Goal: Check status: Check status

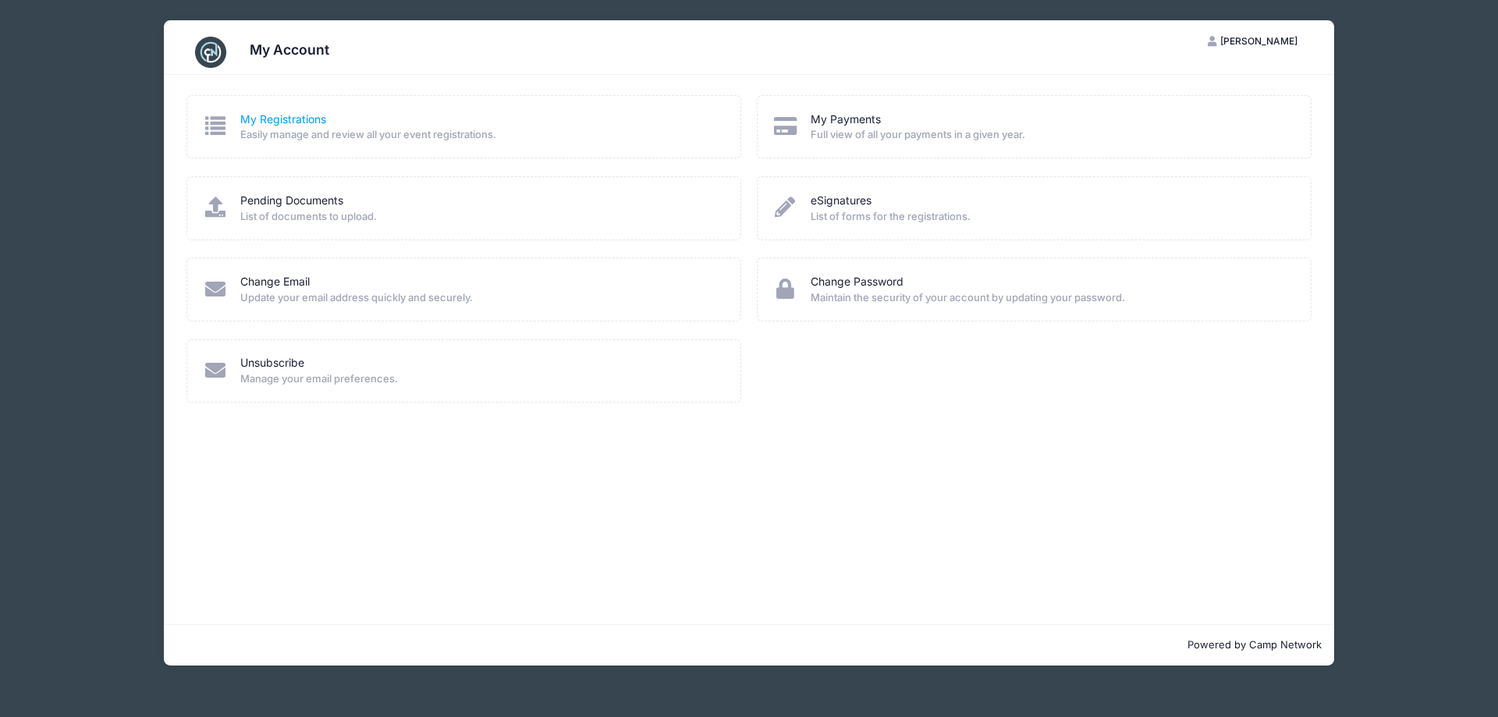
click at [293, 116] on link "My Registrations" at bounding box center [283, 120] width 86 height 16
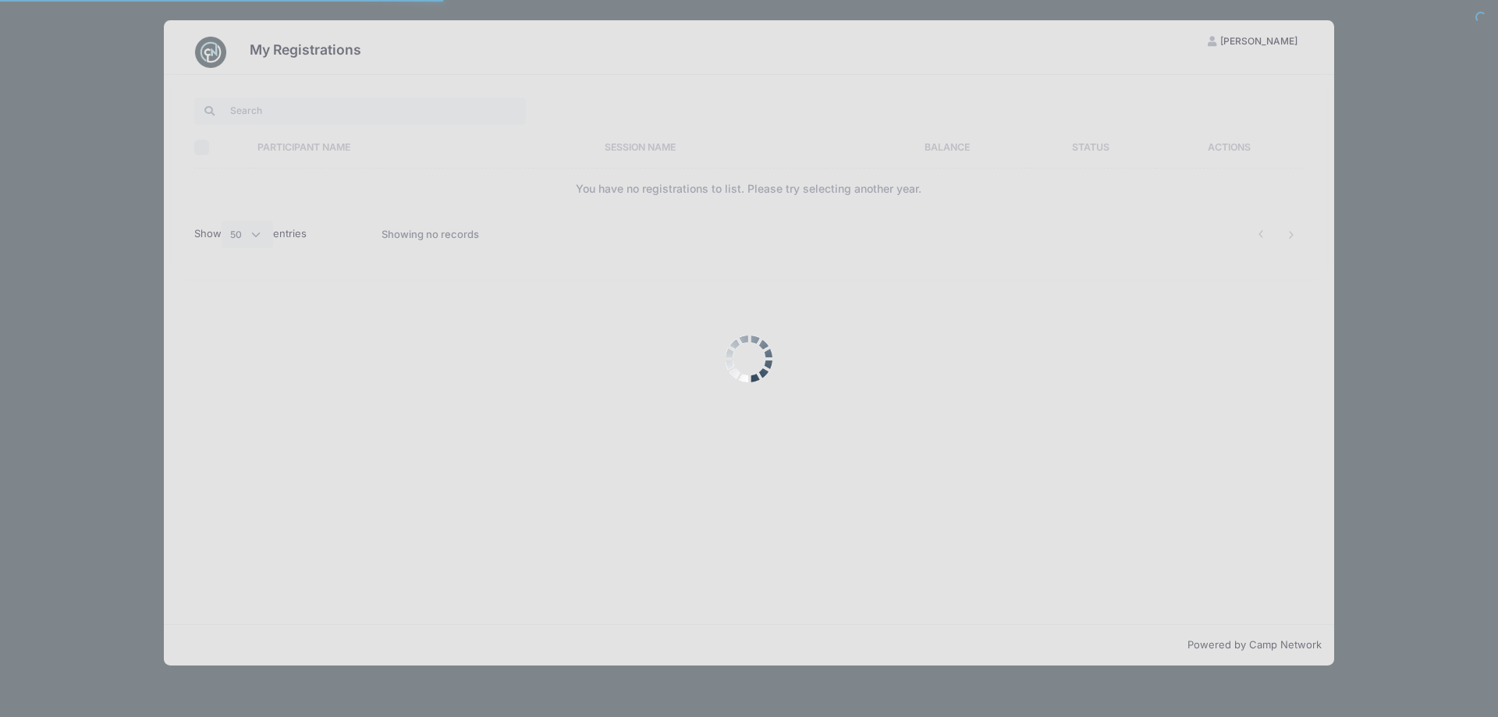
select select "50"
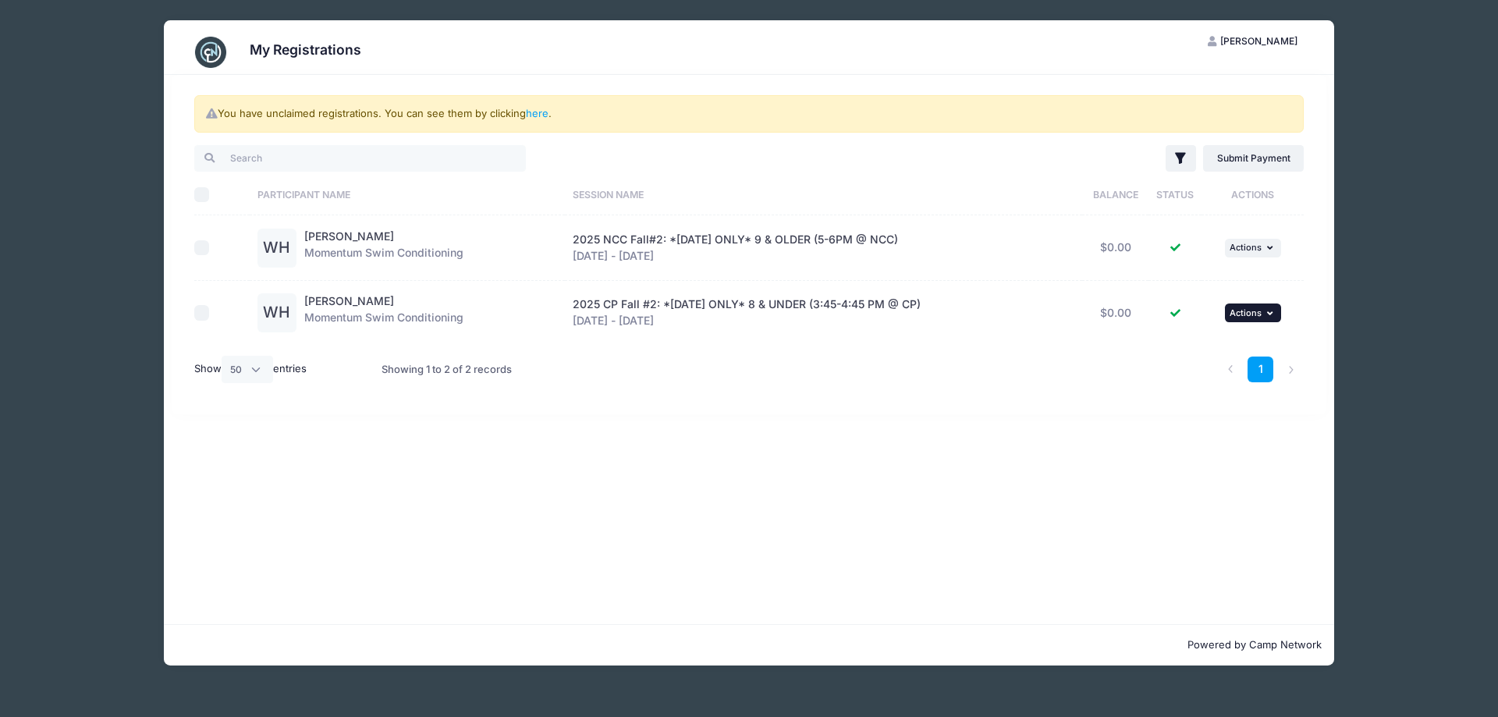
click at [1274, 314] on icon "button" at bounding box center [1271, 313] width 9 height 9
click at [996, 432] on div "You have unclaimed registrations. You can see them by clicking here . Filter Fi…" at bounding box center [749, 349] width 1171 height 549
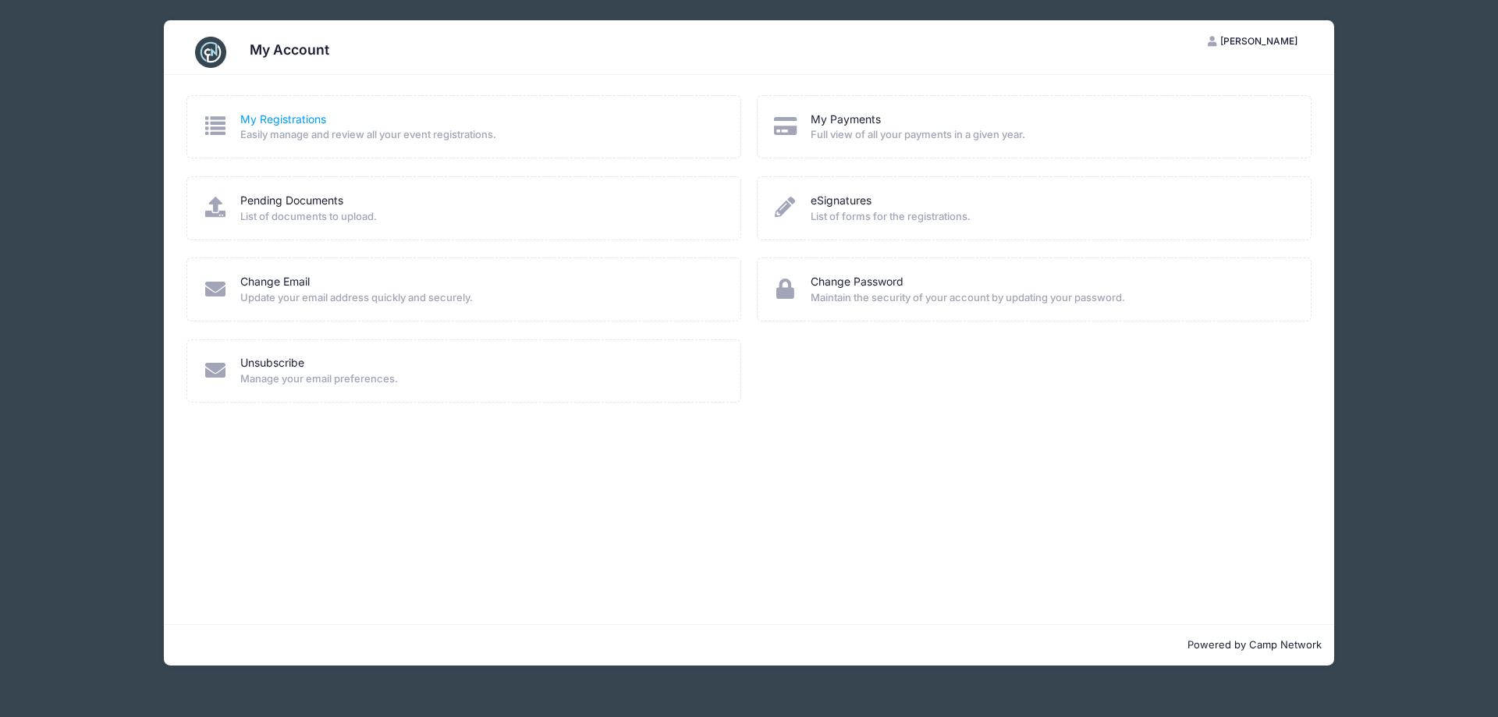
click at [276, 115] on link "My Registrations" at bounding box center [283, 120] width 86 height 16
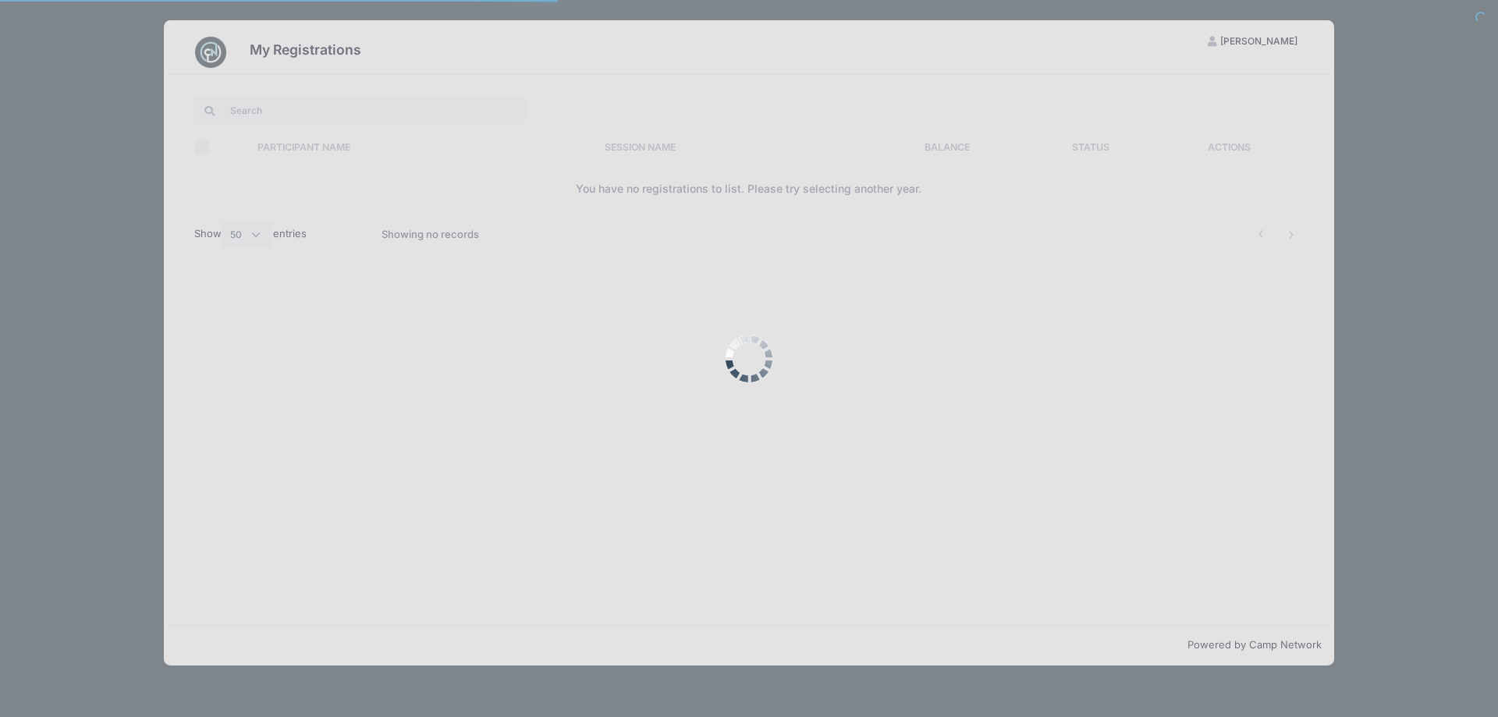
select select "50"
